Goal: Task Accomplishment & Management: Use online tool/utility

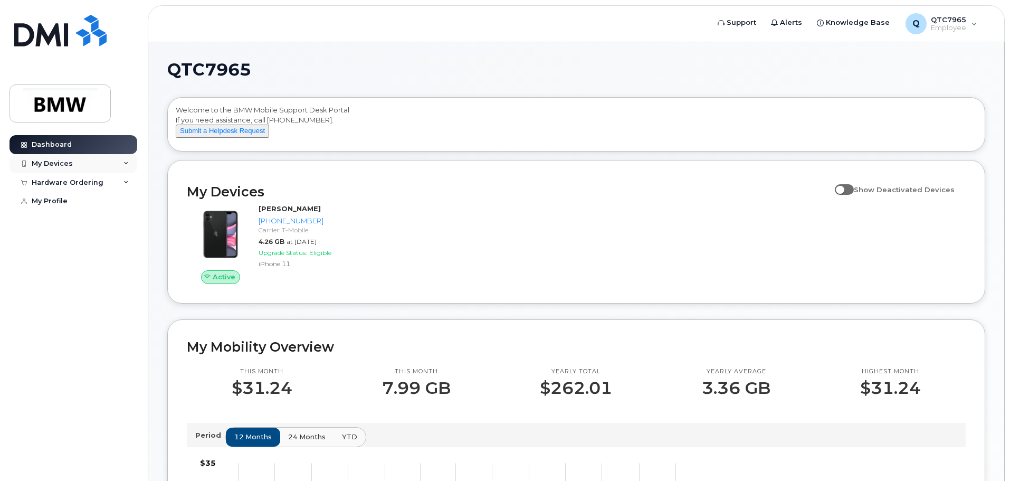
click at [66, 160] on div "My Devices" at bounding box center [52, 163] width 41 height 8
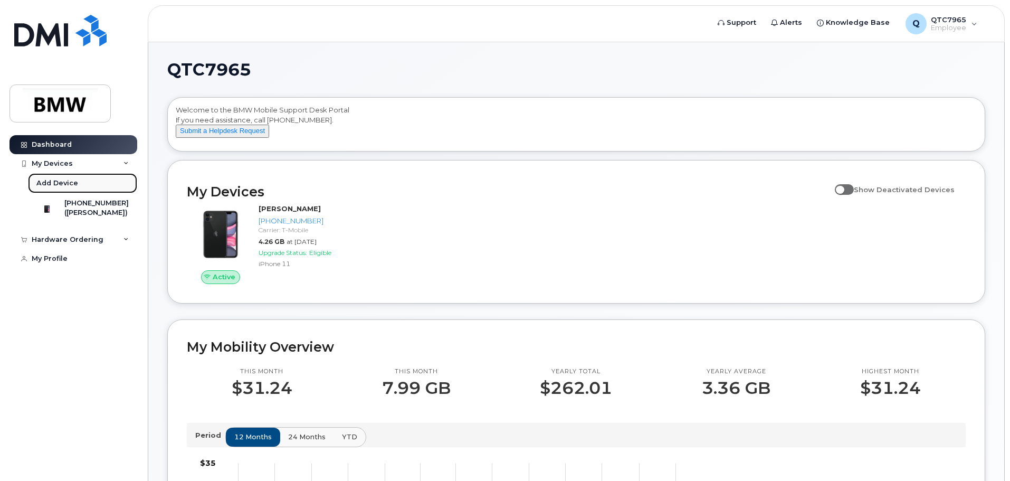
click at [68, 186] on div "Add Device" at bounding box center [57, 182] width 42 height 9
click at [59, 180] on div "Add Device" at bounding box center [57, 182] width 42 height 9
